Goal: Task Accomplishment & Management: Manage account settings

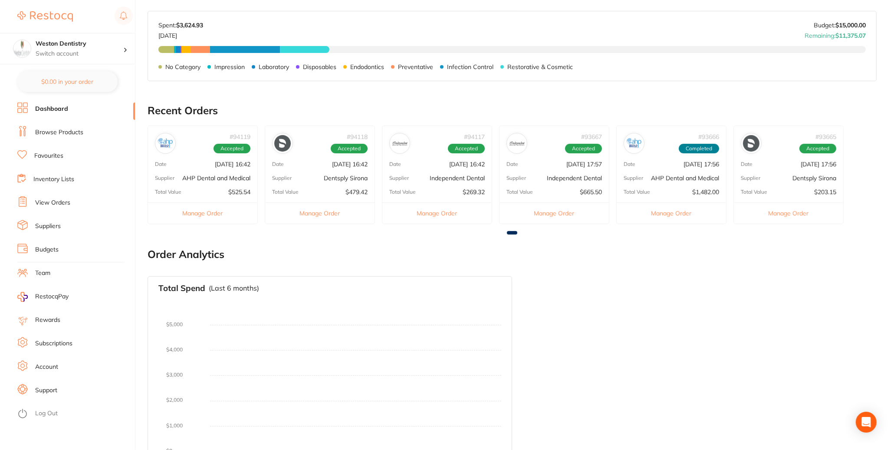
scroll to position [421, 0]
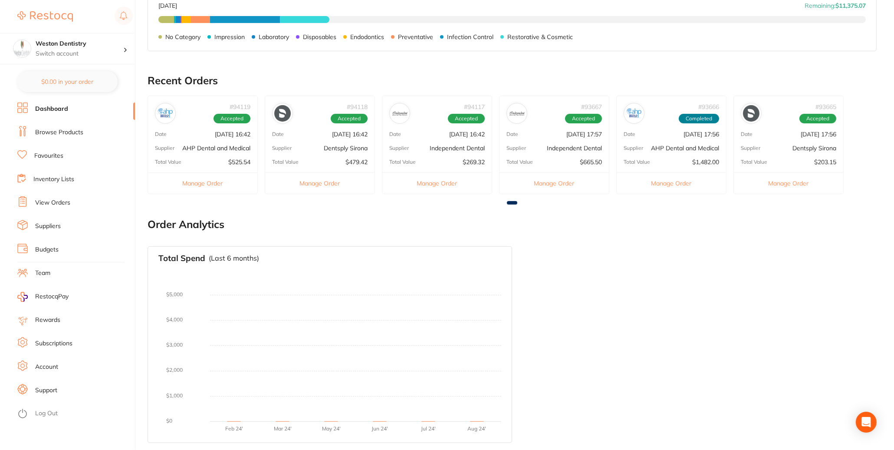
click at [512, 201] on span at bounding box center [512, 202] width 10 height 3
click at [58, 177] on link "Inventory Lists" at bounding box center [53, 179] width 41 height 9
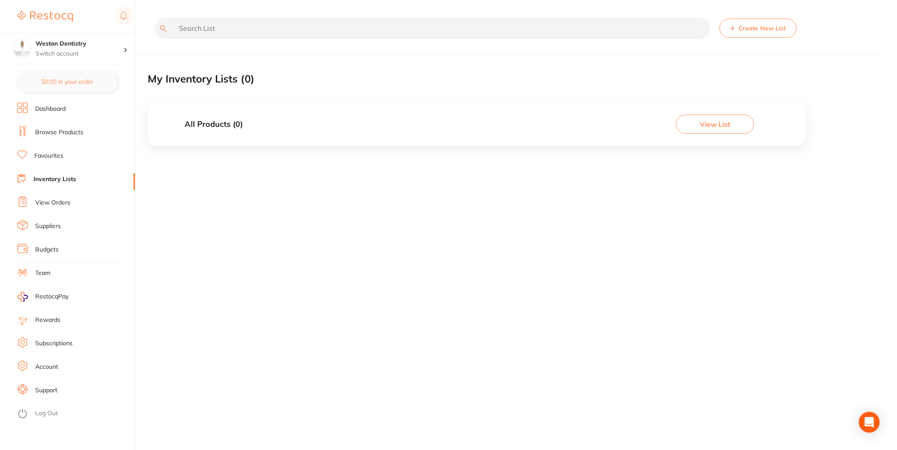
click at [37, 155] on link "Favourites" at bounding box center [48, 156] width 29 height 9
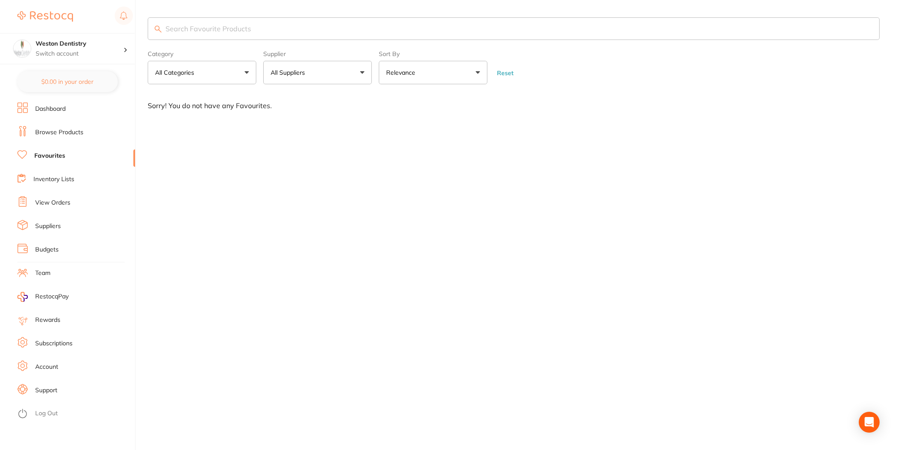
click at [58, 132] on link "Browse Products" at bounding box center [59, 132] width 48 height 9
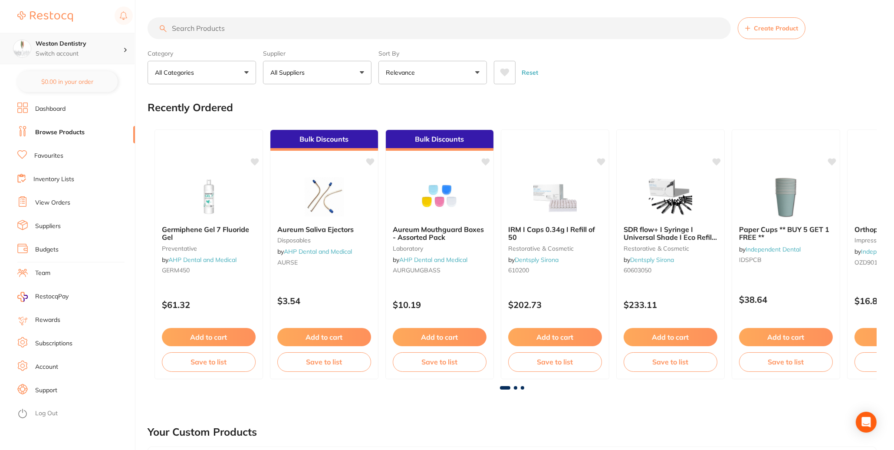
click at [79, 48] on div "Weston Dentistry Switch account" at bounding box center [80, 49] width 88 height 18
click at [69, 74] on h4 "Weston Dentistry" at bounding box center [77, 75] width 78 height 9
click at [69, 48] on div "Weston Dentistry Switch account" at bounding box center [80, 49] width 88 height 18
click at [57, 366] on link "Account" at bounding box center [46, 367] width 23 height 9
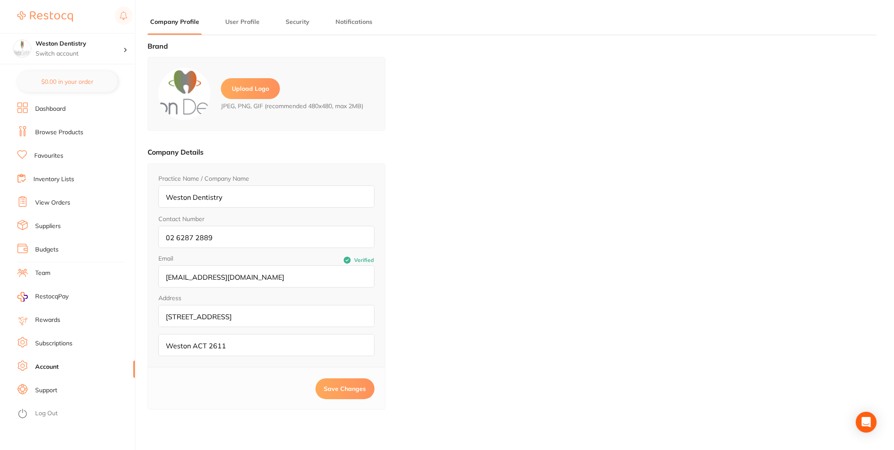
type input "Amit"
type input "Arora"
type input "[EMAIL_ADDRESS][DOMAIN_NAME]"
drag, startPoint x: 177, startPoint y: 292, endPoint x: 218, endPoint y: 291, distance: 41.3
click at [218, 287] on input "[EMAIL_ADDRESS][DOMAIN_NAME]" at bounding box center [266, 276] width 216 height 22
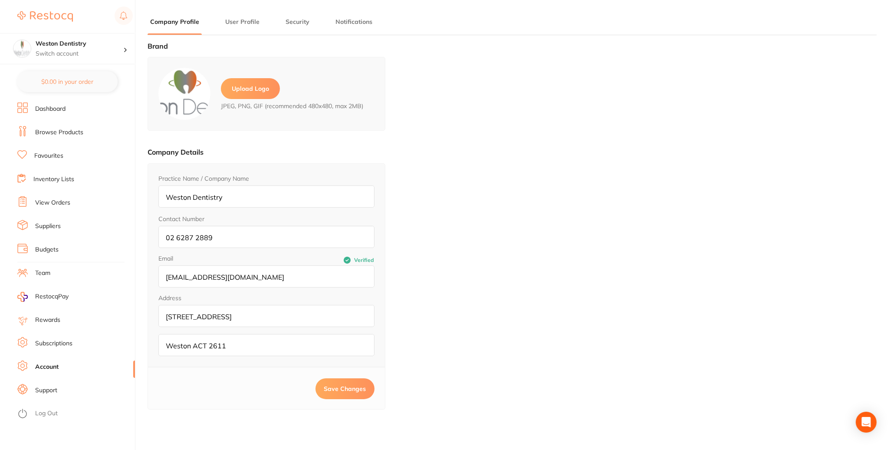
click at [275, 287] on input "[EMAIL_ADDRESS][DOMAIN_NAME]" at bounding box center [266, 276] width 216 height 22
click at [44, 277] on link "Team" at bounding box center [42, 273] width 15 height 9
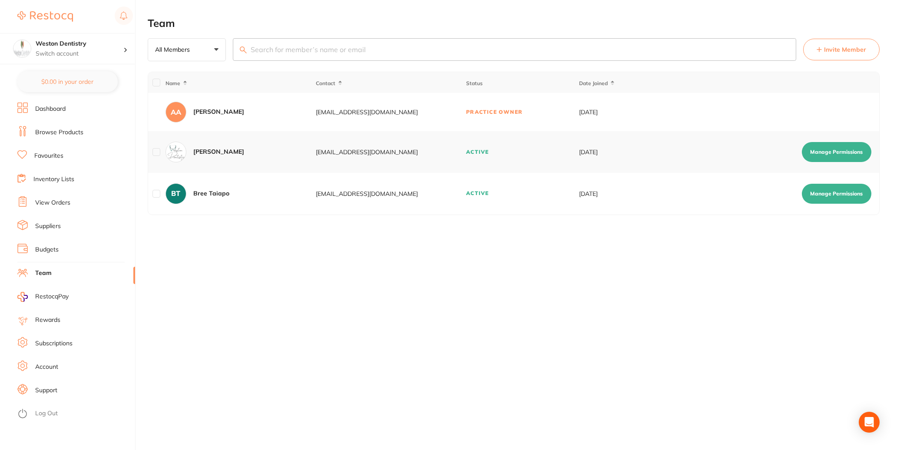
drag, startPoint x: 319, startPoint y: 211, endPoint x: 425, endPoint y: 211, distance: 105.5
click at [425, 197] on div "orders.westondentistry@gmail.com" at bounding box center [390, 193] width 149 height 7
click at [837, 204] on button "Manage Permissions" at bounding box center [835, 194] width 69 height 20
checkbox input "true"
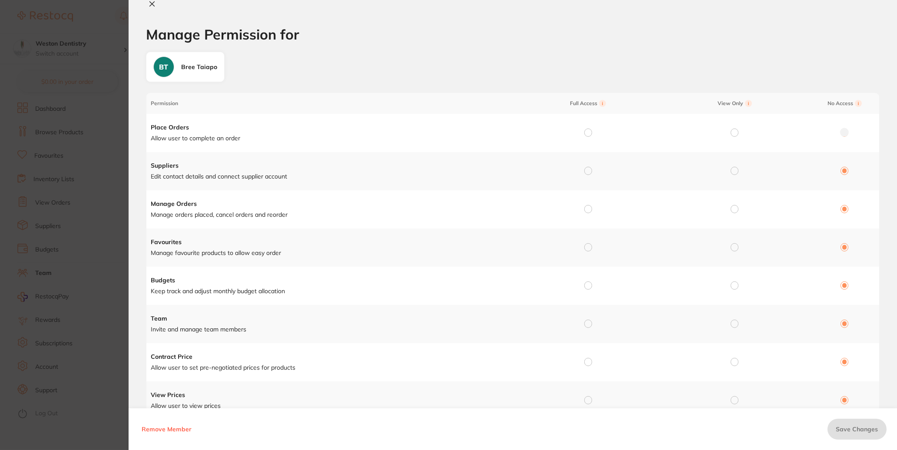
click at [588, 136] on input "radio" at bounding box center [588, 133] width 8 height 8
radio input "true"
radio input "false"
click at [587, 175] on input "radio" at bounding box center [588, 171] width 8 height 8
radio input "true"
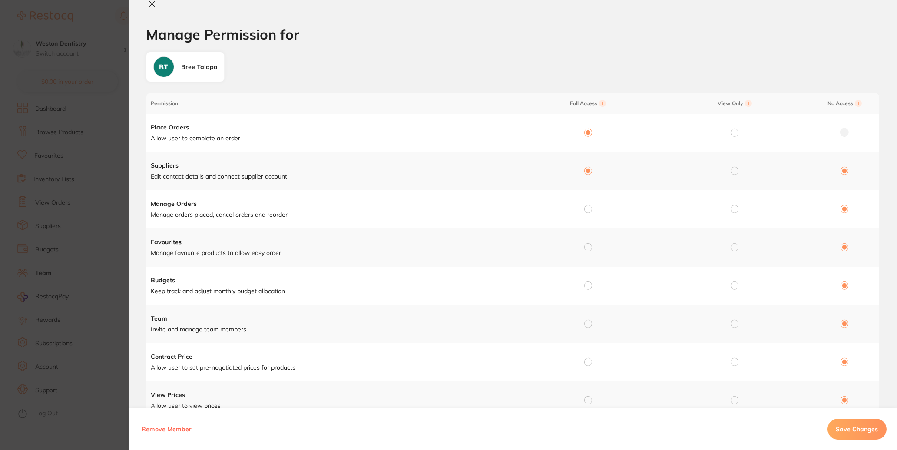
radio input "false"
click at [584, 211] on td at bounding box center [586, 209] width 146 height 38
click at [585, 213] on input "radio" at bounding box center [588, 209] width 8 height 8
radio input "true"
radio input "false"
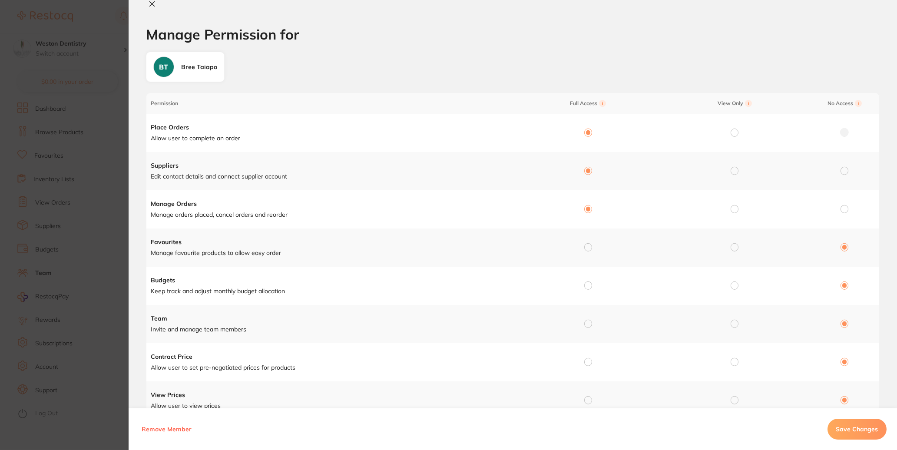
click at [589, 251] on input "radio" at bounding box center [588, 247] width 8 height 8
radio input "true"
radio input "false"
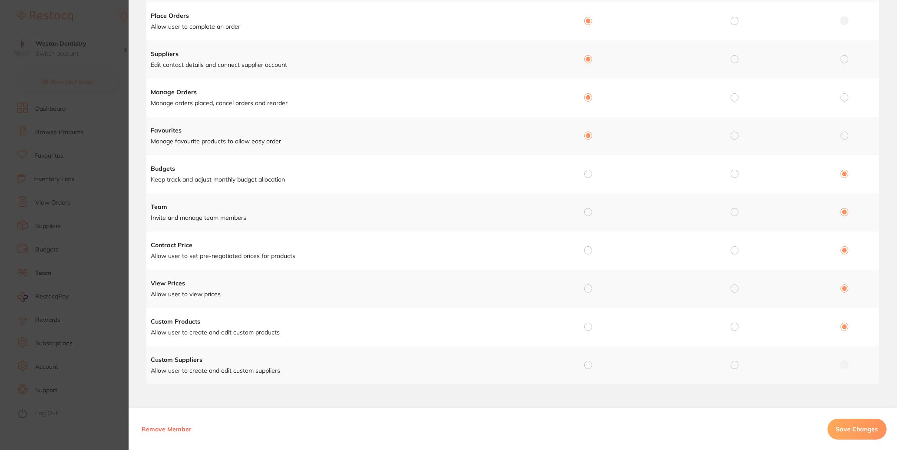
scroll to position [31, 0]
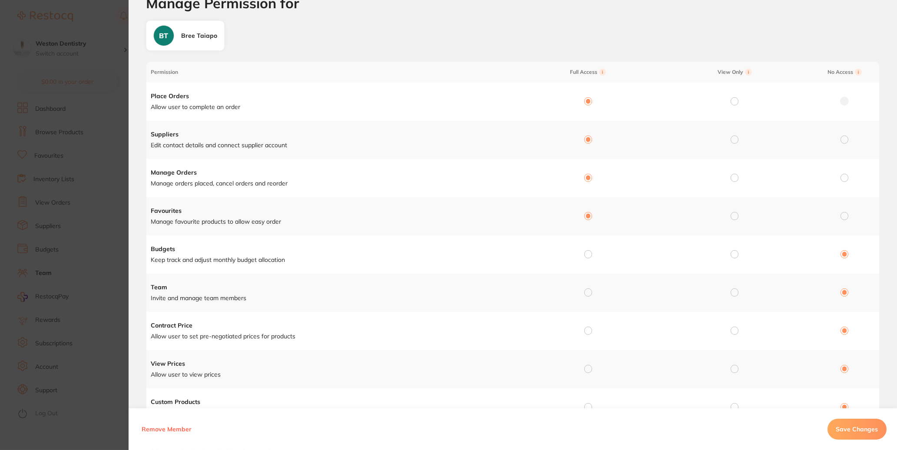
click at [732, 258] on input "radio" at bounding box center [734, 254] width 8 height 8
radio input "true"
radio input "false"
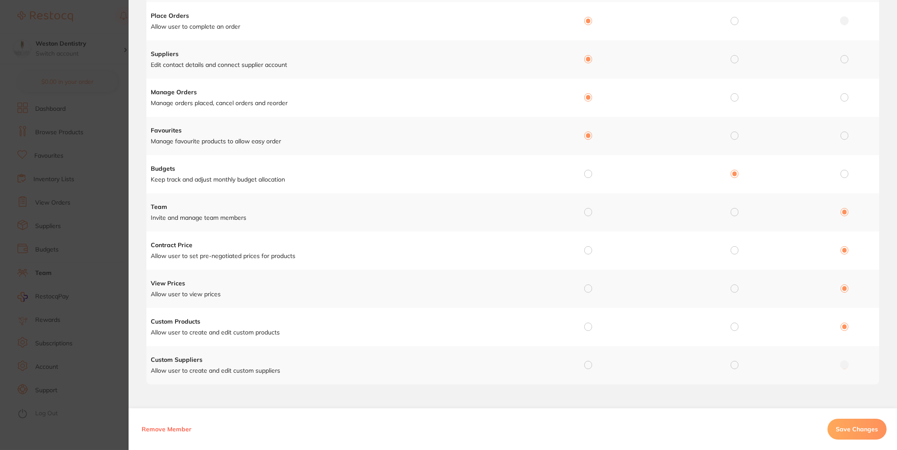
click at [588, 213] on input "radio" at bounding box center [588, 212] width 8 height 8
radio input "true"
radio input "false"
click at [587, 251] on input "radio" at bounding box center [588, 250] width 8 height 8
radio input "true"
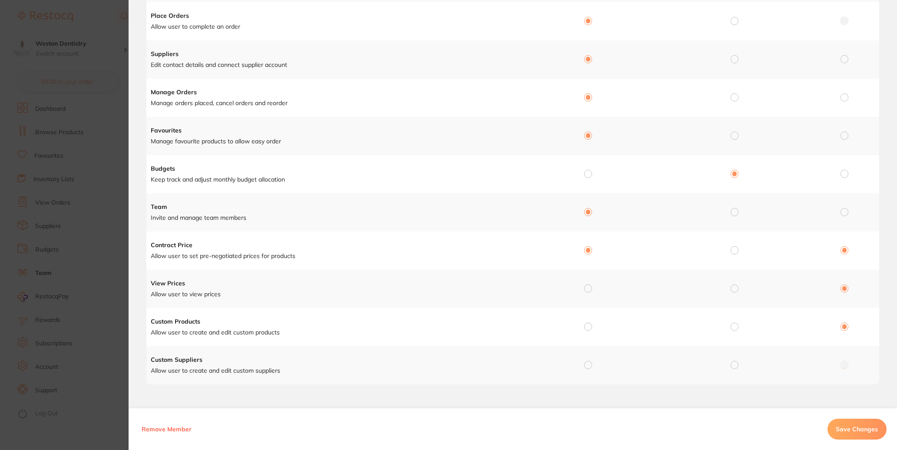
radio input "false"
click at [587, 289] on input "radio" at bounding box center [588, 288] width 8 height 8
radio input "true"
radio input "false"
click at [588, 330] on div at bounding box center [588, 327] width 8 height 8
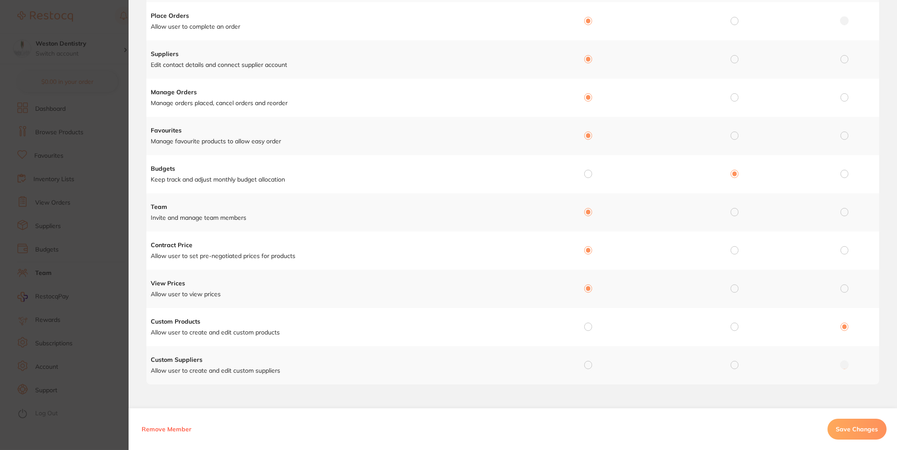
click at [584, 369] on div at bounding box center [588, 365] width 8 height 8
click at [587, 366] on input "radio" at bounding box center [588, 365] width 8 height 8
radio input "true"
radio input "false"
click at [587, 330] on input "radio" at bounding box center [588, 327] width 8 height 8
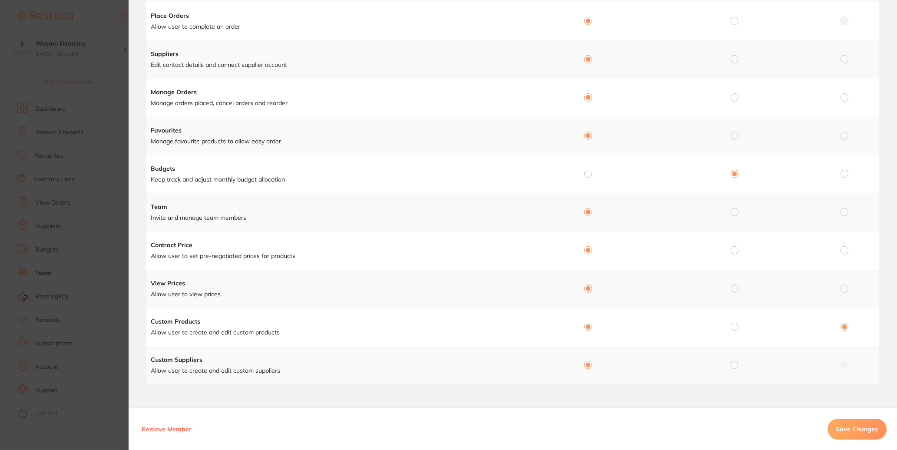
radio input "true"
radio input "false"
click at [844, 432] on span "Save Changes" at bounding box center [857, 429] width 42 height 8
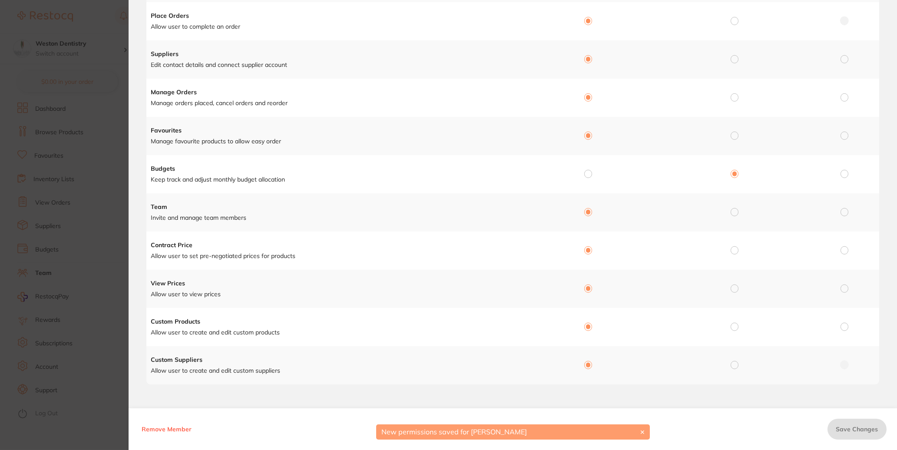
click at [641, 428] on button "✕" at bounding box center [642, 432] width 10 height 8
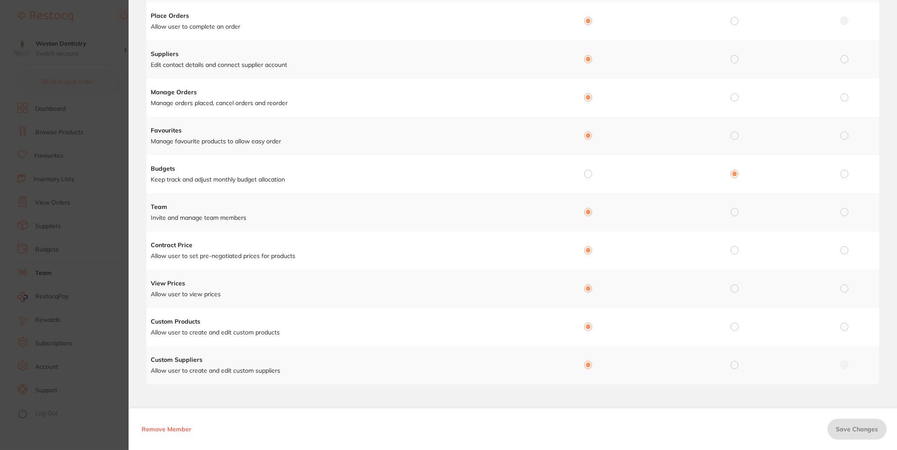
click at [96, 81] on section "Manage Permission for Manage Permission for BT Bree Taiapo Permission Full Acce…" at bounding box center [448, 225] width 897 height 450
drag, startPoint x: 78, startPoint y: 17, endPoint x: 63, endPoint y: 5, distance: 19.5
click at [78, 16] on section "Manage Permission for Manage Permission for BT Bree Taiapo Permission Full Acce…" at bounding box center [448, 225] width 897 height 450
click at [69, 21] on section "Manage Permission for Manage Permission for BT Bree Taiapo Permission Full Acce…" at bounding box center [448, 225] width 897 height 450
click at [59, 80] on section "Manage Permission for Manage Permission for BT Bree Taiapo Permission Full Acce…" at bounding box center [448, 225] width 897 height 450
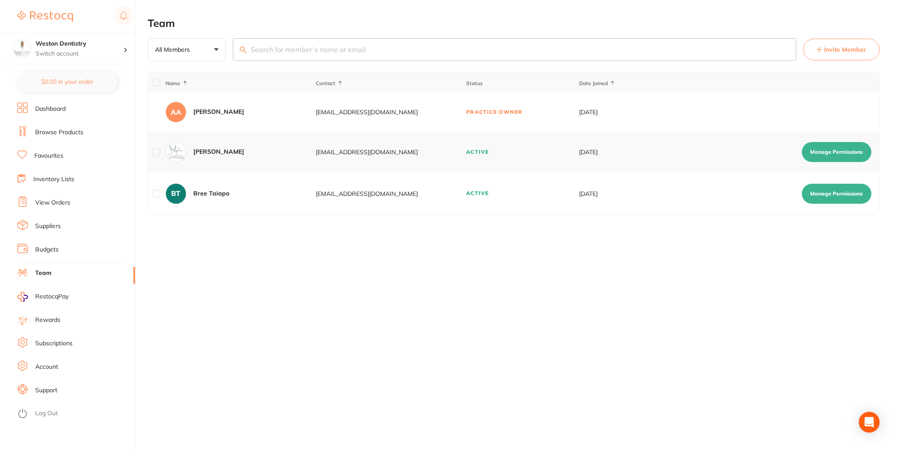
click at [61, 110] on link "Dashboard" at bounding box center [50, 109] width 30 height 9
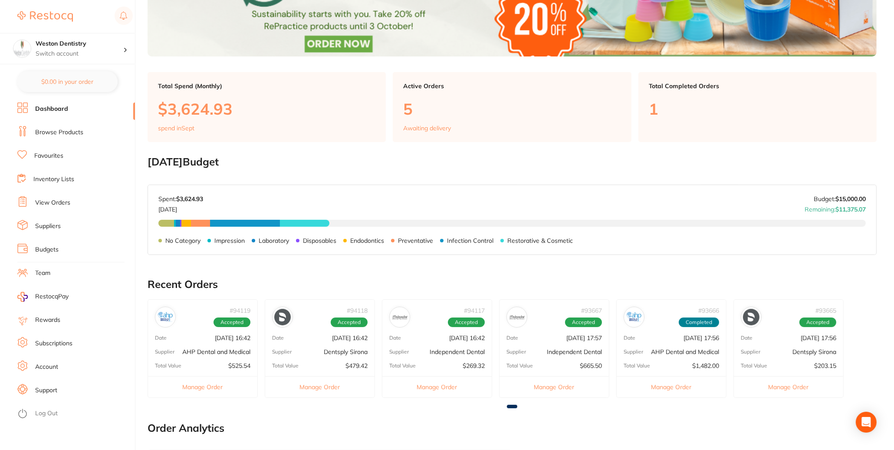
scroll to position [217, 0]
